Goal: Check status: Check status

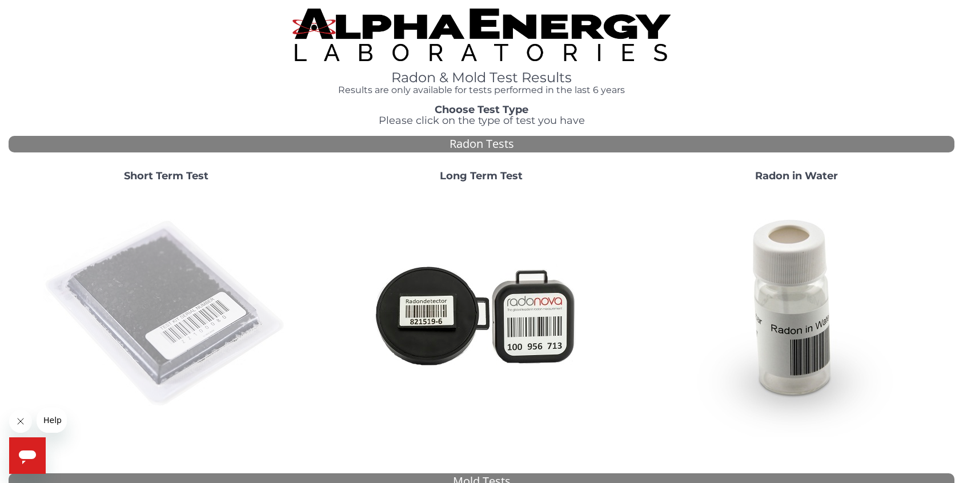
click at [199, 308] on img at bounding box center [166, 314] width 246 height 246
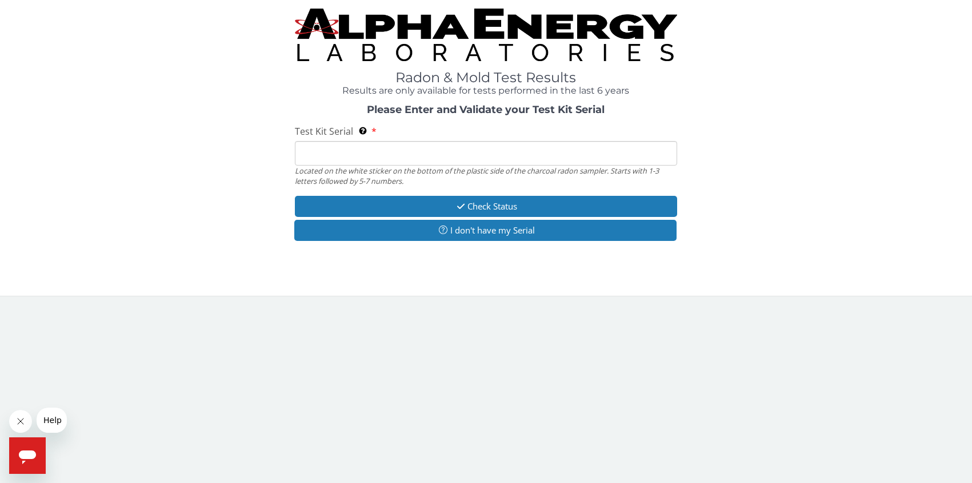
click at [330, 158] on input "Test Kit Serial Located on the white sticker on the bottom of the plastic side …" at bounding box center [486, 153] width 382 height 25
click at [333, 159] on input "Test Kit Serial Located on the white sticker on the bottom of the plastic side …" at bounding box center [486, 153] width 382 height 25
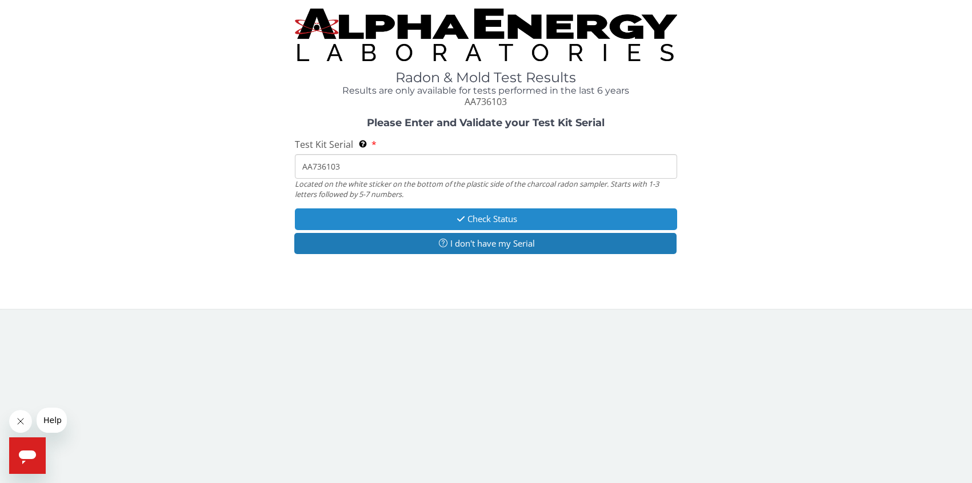
type input "AA736103"
click at [474, 221] on button "Check Status" at bounding box center [486, 219] width 382 height 21
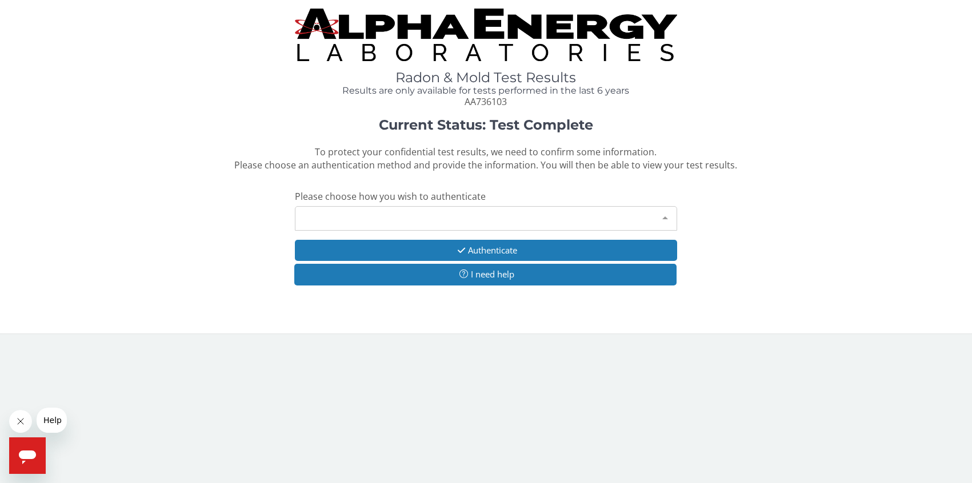
click at [474, 221] on div "Please make a selection" at bounding box center [486, 218] width 382 height 25
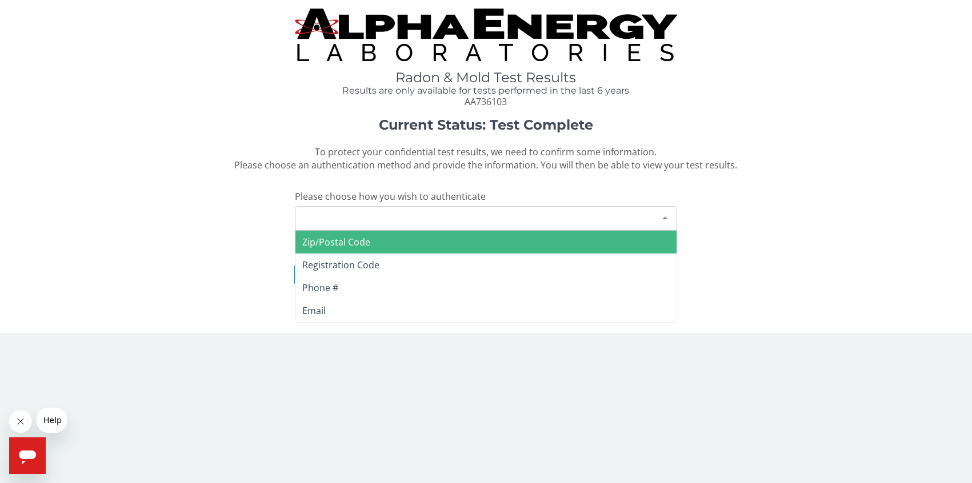
click at [338, 245] on span "Zip/Postal Code" at bounding box center [336, 242] width 68 height 13
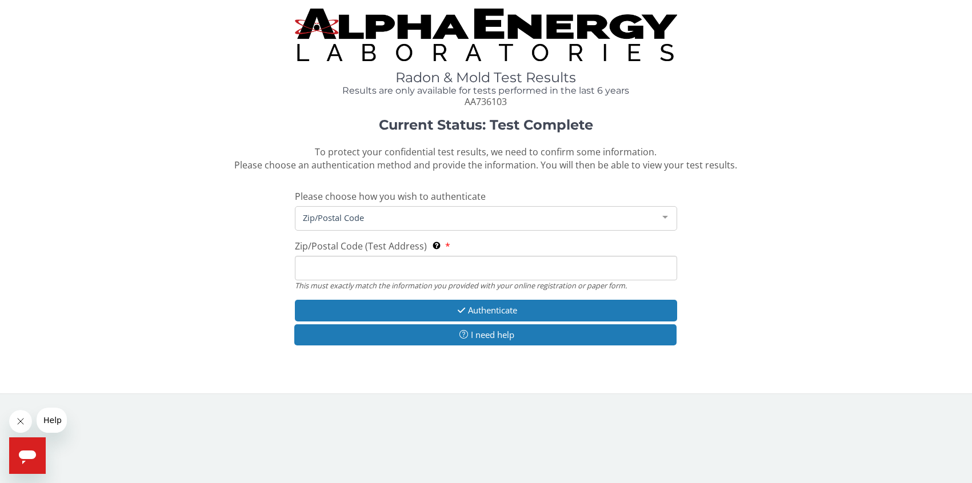
click at [359, 273] on input "Zip/Postal Code (Test Address) This must exactly match the information you prov…" at bounding box center [486, 268] width 382 height 25
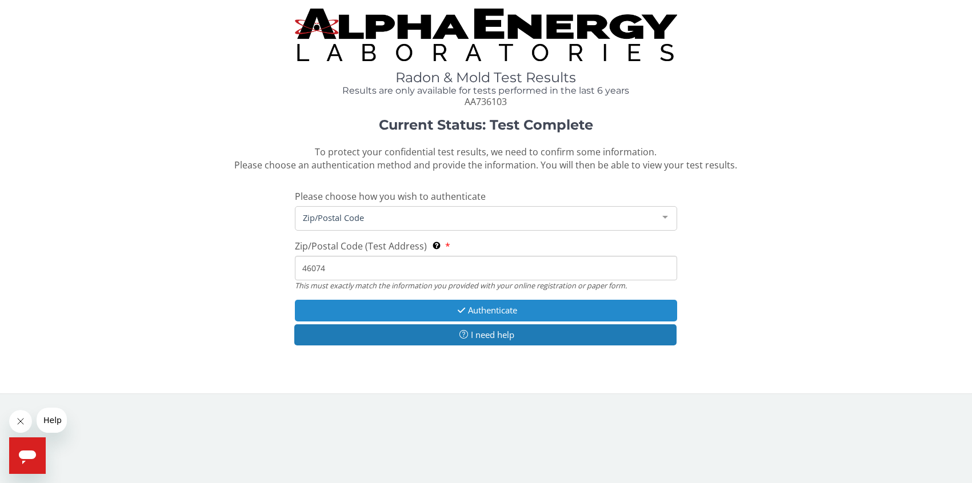
type input "46074"
click at [413, 309] on button "Authenticate" at bounding box center [486, 310] width 382 height 21
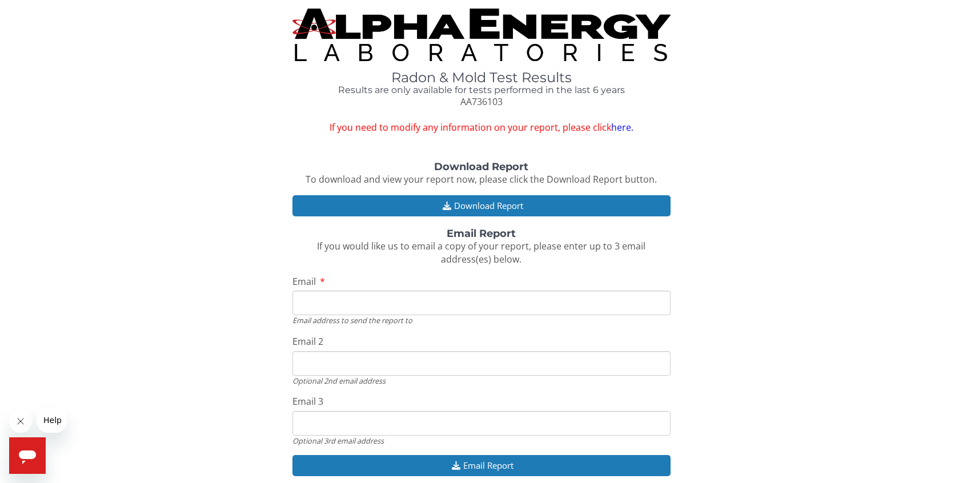
click at [413, 309] on input "Email" at bounding box center [481, 303] width 378 height 25
type input "[EMAIL_ADDRESS][PERSON_NAME][DOMAIN_NAME]"
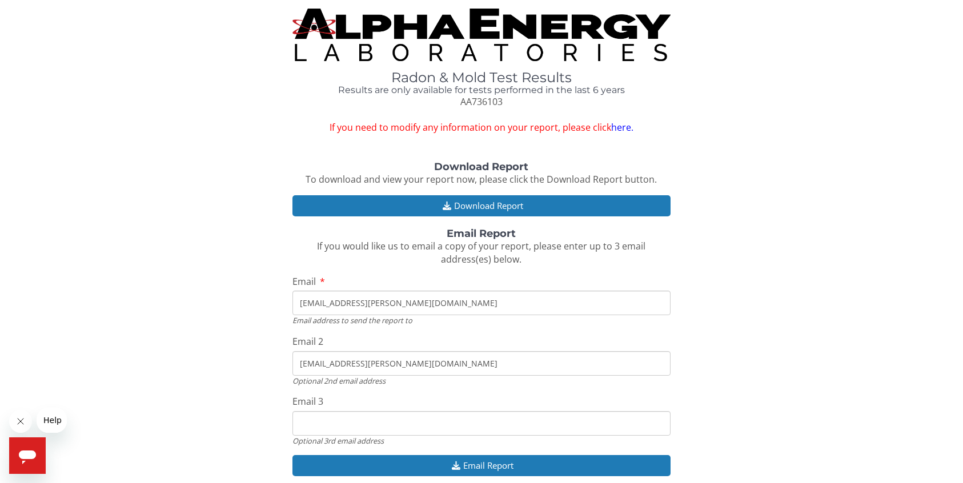
type input "[EMAIL_ADDRESS][PERSON_NAME][DOMAIN_NAME]"
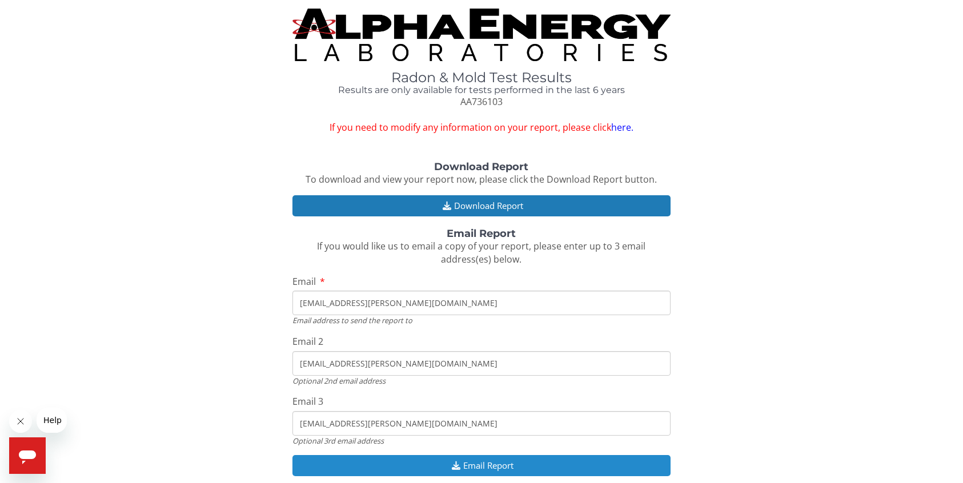
click at [634, 462] on button "Email Report" at bounding box center [481, 465] width 378 height 21
click at [505, 463] on button "Email Report" at bounding box center [481, 465] width 378 height 21
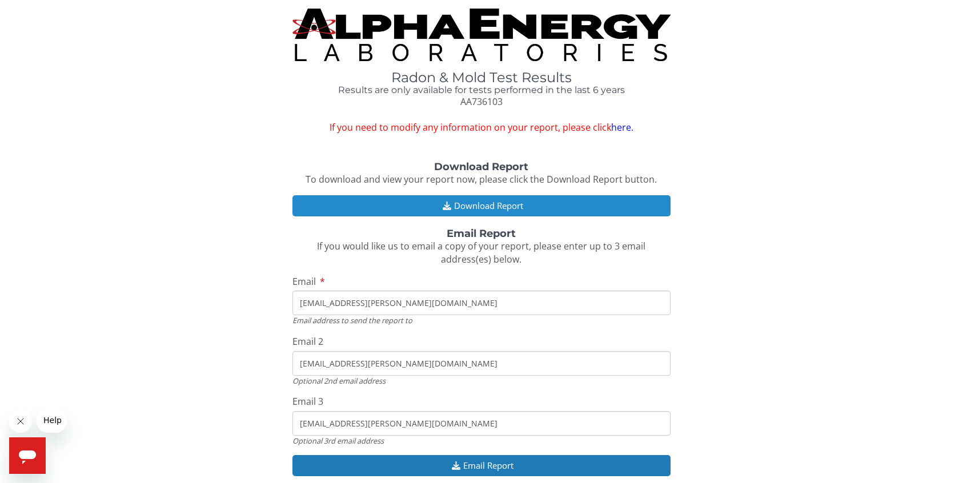
click at [503, 210] on button "Download Report" at bounding box center [481, 205] width 378 height 21
